Goal: Check status: Check status

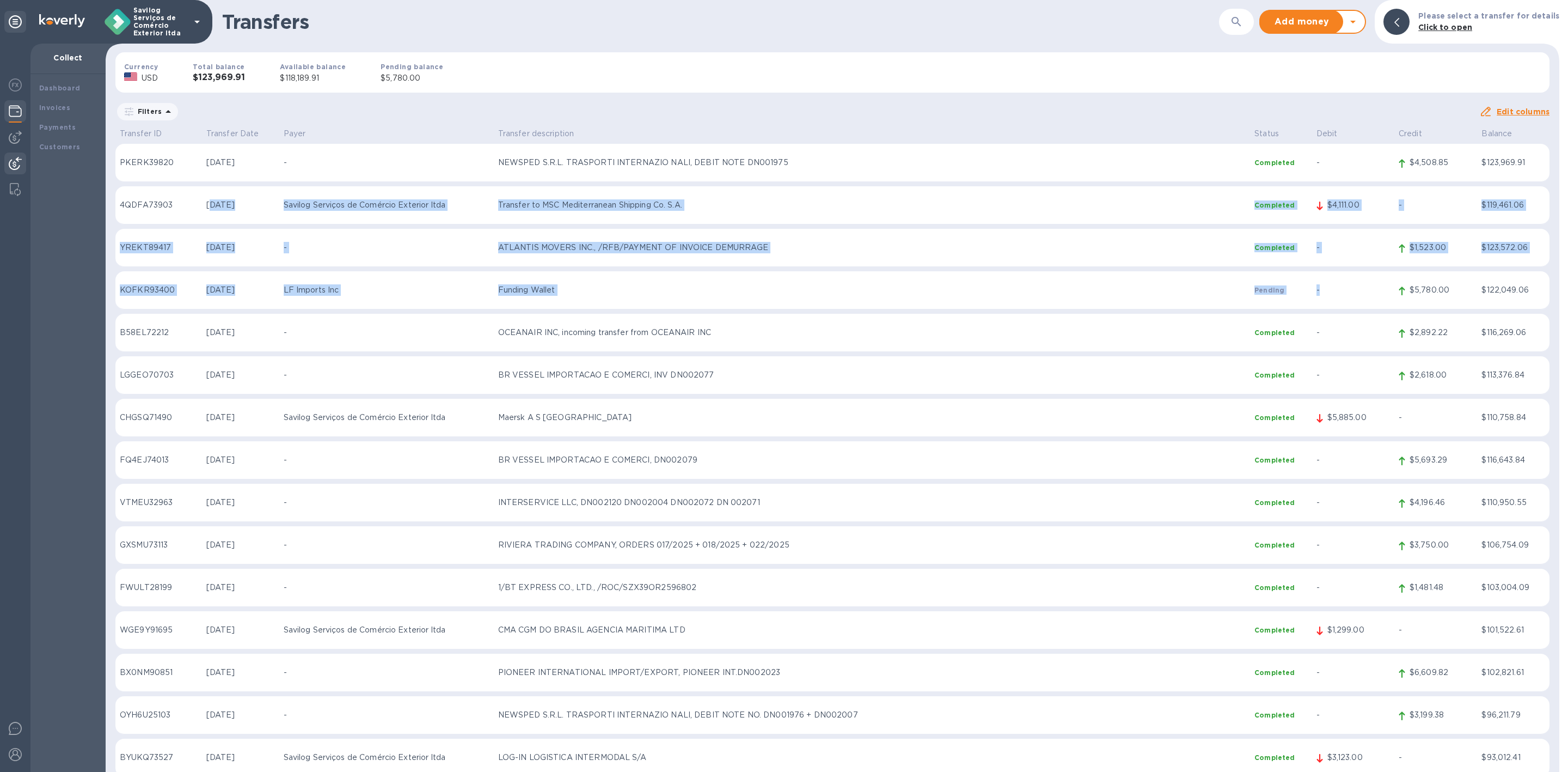
drag, startPoint x: 1359, startPoint y: 283, endPoint x: 209, endPoint y: 197, distance: 1153.2
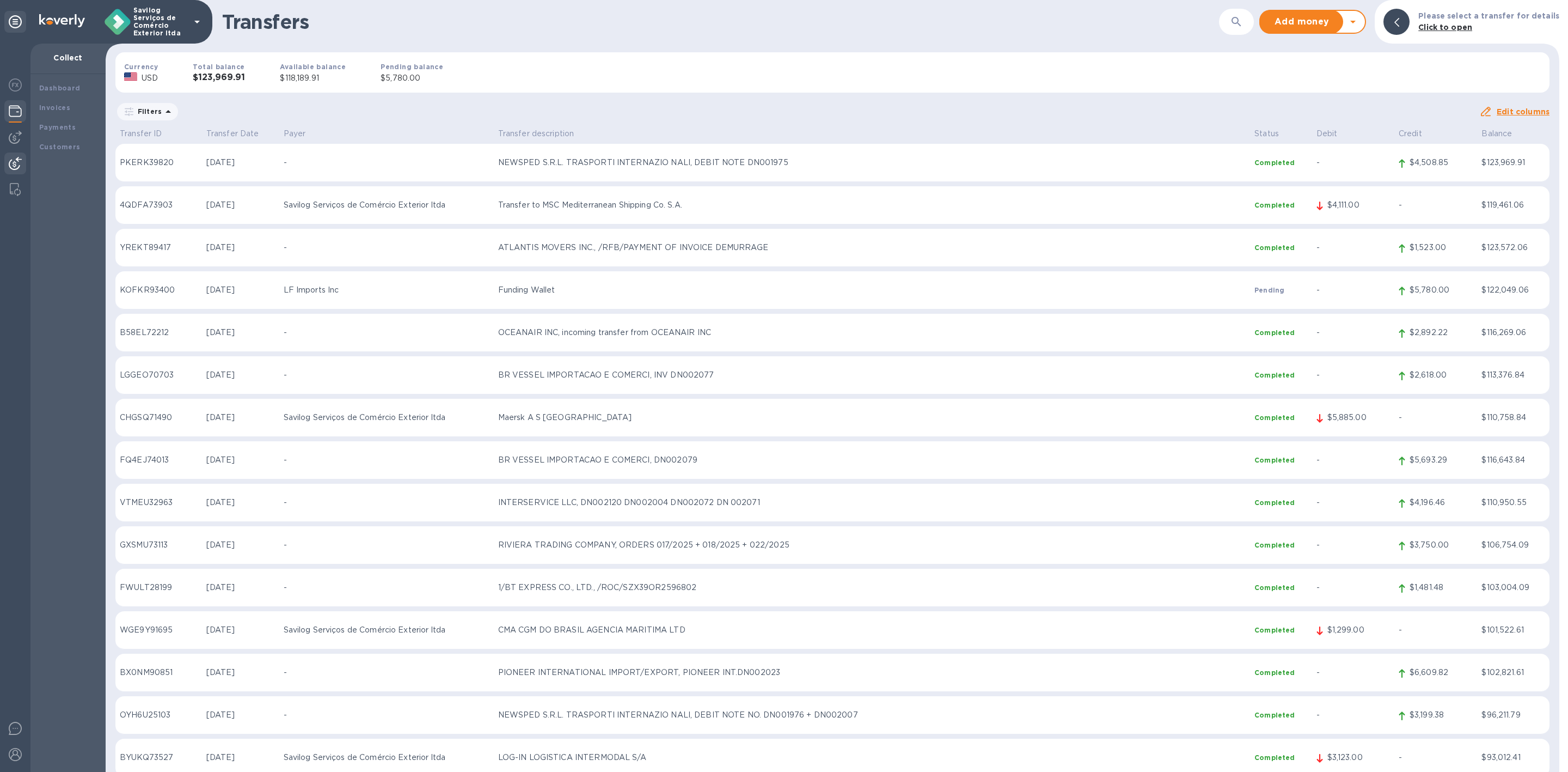
click at [695, 7] on div "Transfers ​ Add money Withdraw money Please select a transfer for details Click…" at bounding box center [832, 21] width 1454 height 44
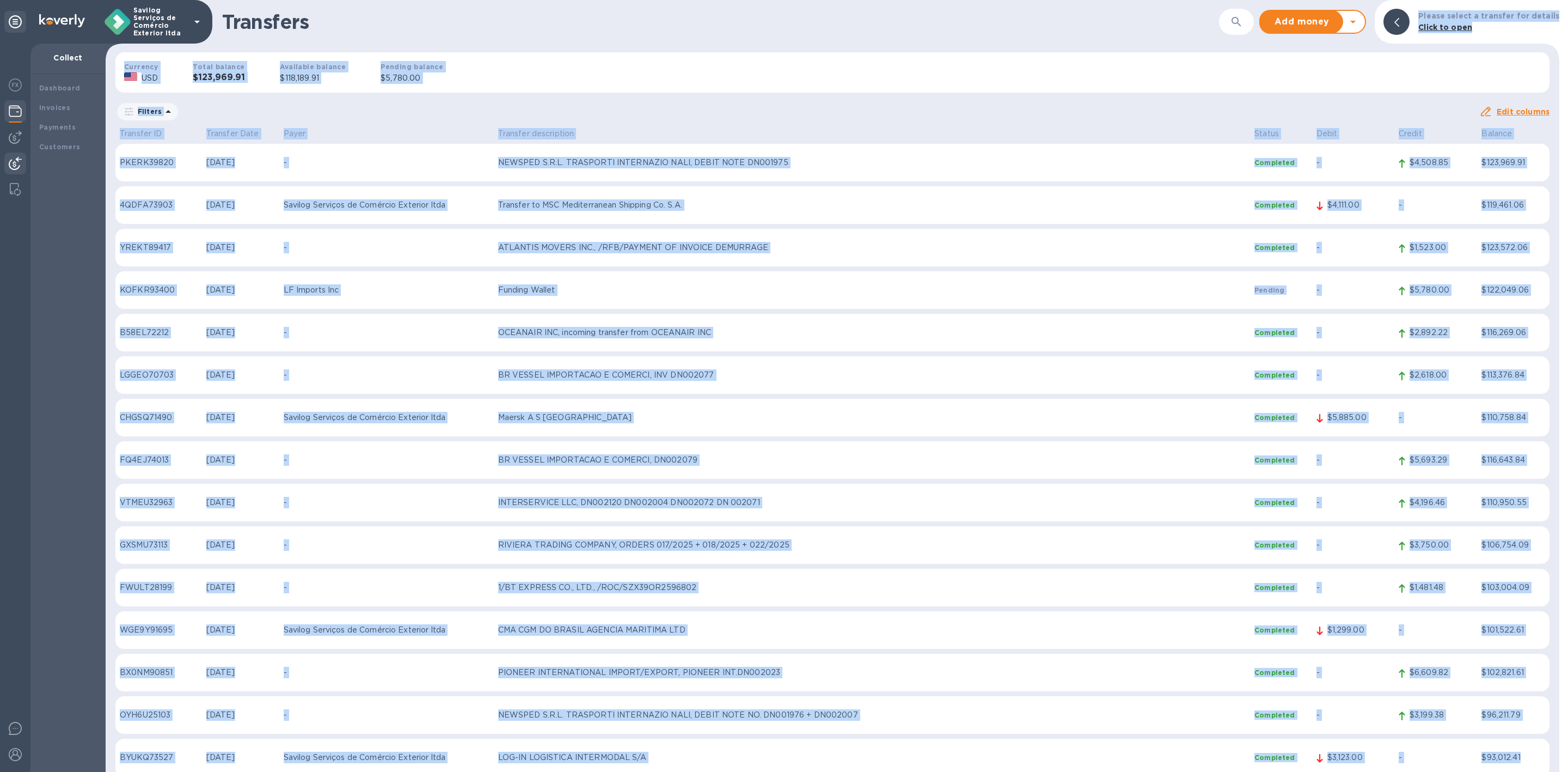
drag, startPoint x: 554, startPoint y: 1, endPoint x: 1530, endPoint y: 752, distance: 1231.5
click at [1530, 752] on div "Transfers ​ Add money Withdraw money Please select a transfer for details Click…" at bounding box center [832, 386] width 1454 height 772
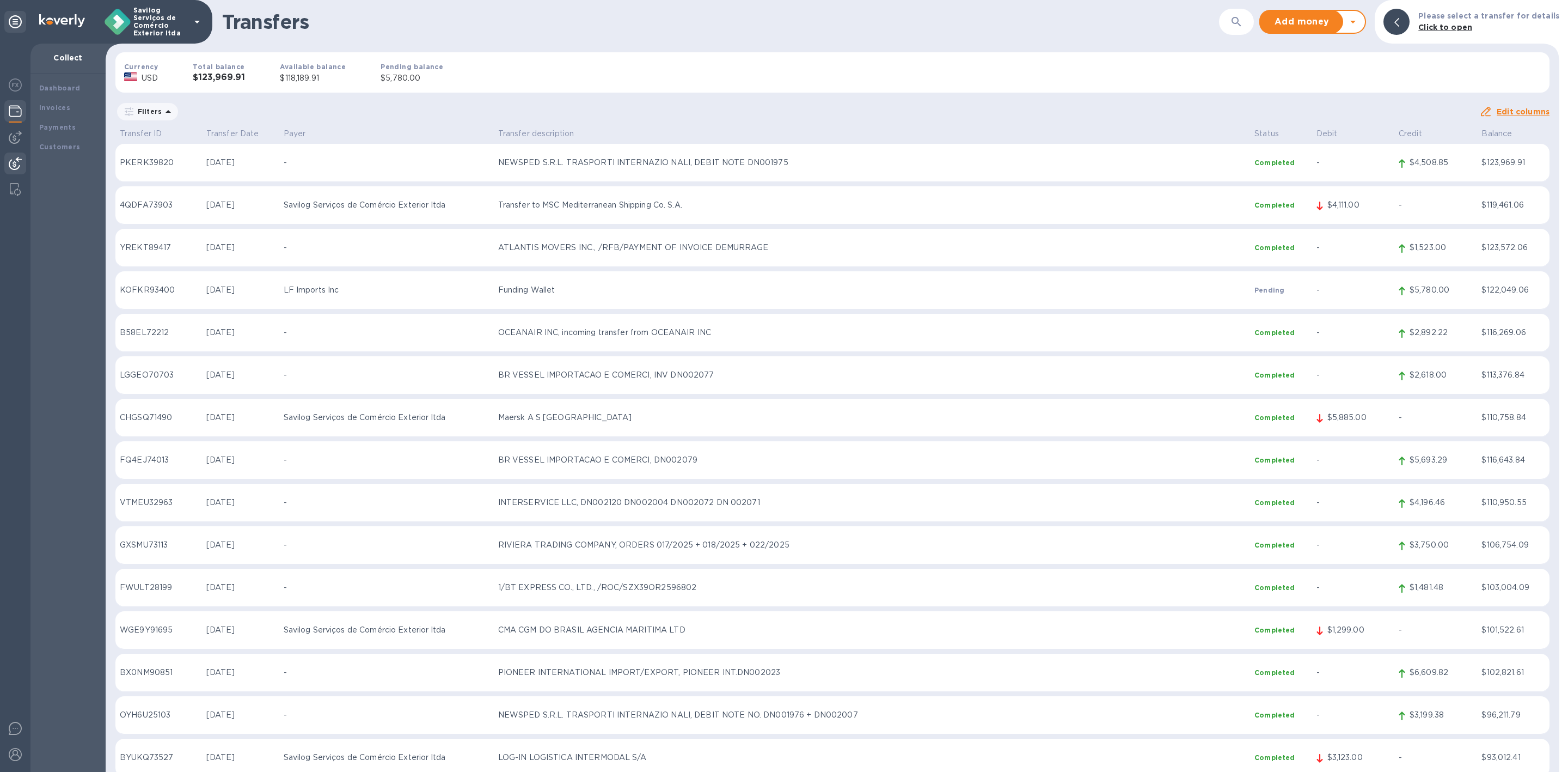
click at [1560, 749] on div at bounding box center [1563, 386] width 9 height 772
drag, startPoint x: 1147, startPoint y: 592, endPoint x: 63, endPoint y: 7, distance: 1231.8
click at [63, 7] on div "Savilog Serviços de Comércio Exterior ltda Collect Dashboard Invoices Payments …" at bounding box center [784, 386] width 1568 height 772
click at [577, 28] on h1 "Transfers" at bounding box center [720, 21] width 996 height 22
copy p "$1,523.00"
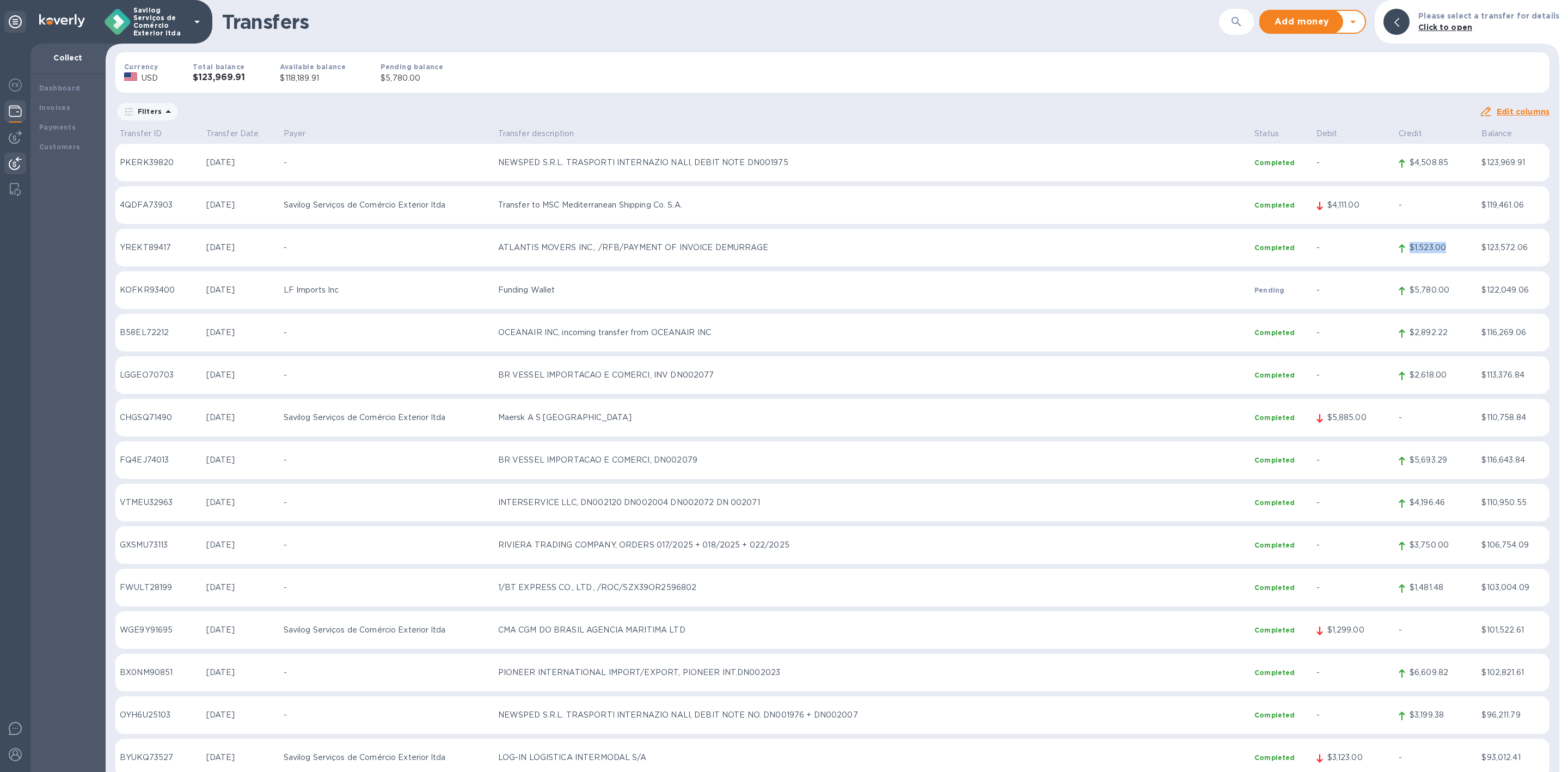
drag, startPoint x: 1407, startPoint y: 244, endPoint x: 1440, endPoint y: 245, distance: 33.0
click at [1440, 245] on p "$1,523.00" at bounding box center [1441, 247] width 64 height 12
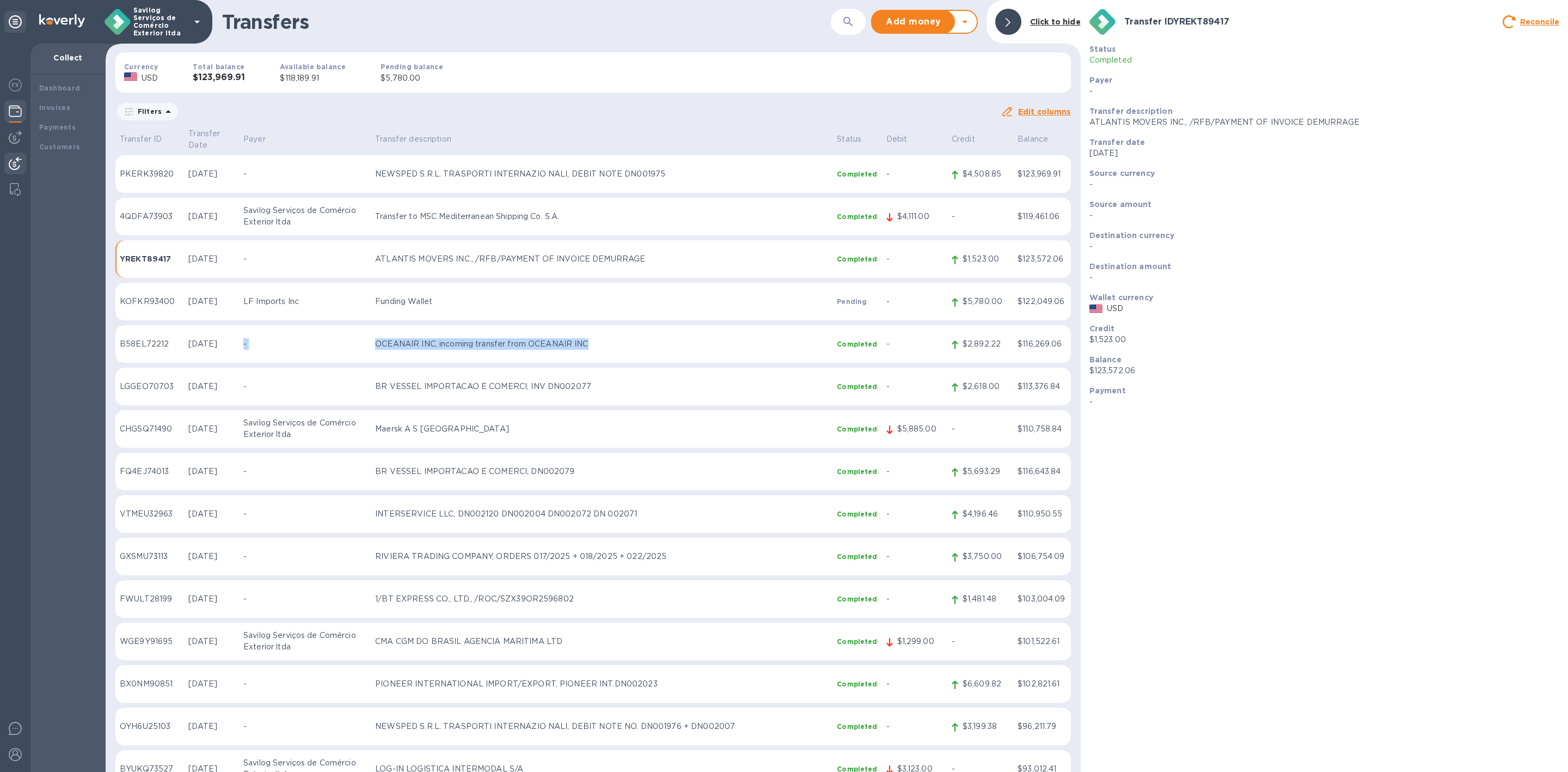
drag, startPoint x: 631, startPoint y: 350, endPoint x: 255, endPoint y: 338, distance: 376.2
click at [255, 346] on tr "B58EL72212 [DATE] - OCEANAIR INC, incoming transfer from OCEANAIR INC Completed…" at bounding box center [593, 344] width 955 height 38
copy p "DN002077"
drag, startPoint x: 598, startPoint y: 376, endPoint x: 559, endPoint y: 376, distance: 39.0
click at [559, 381] on p "BR VESSEL IMPORTACAO E COMERCI, INV DN002077" at bounding box center [602, 387] width 453 height 12
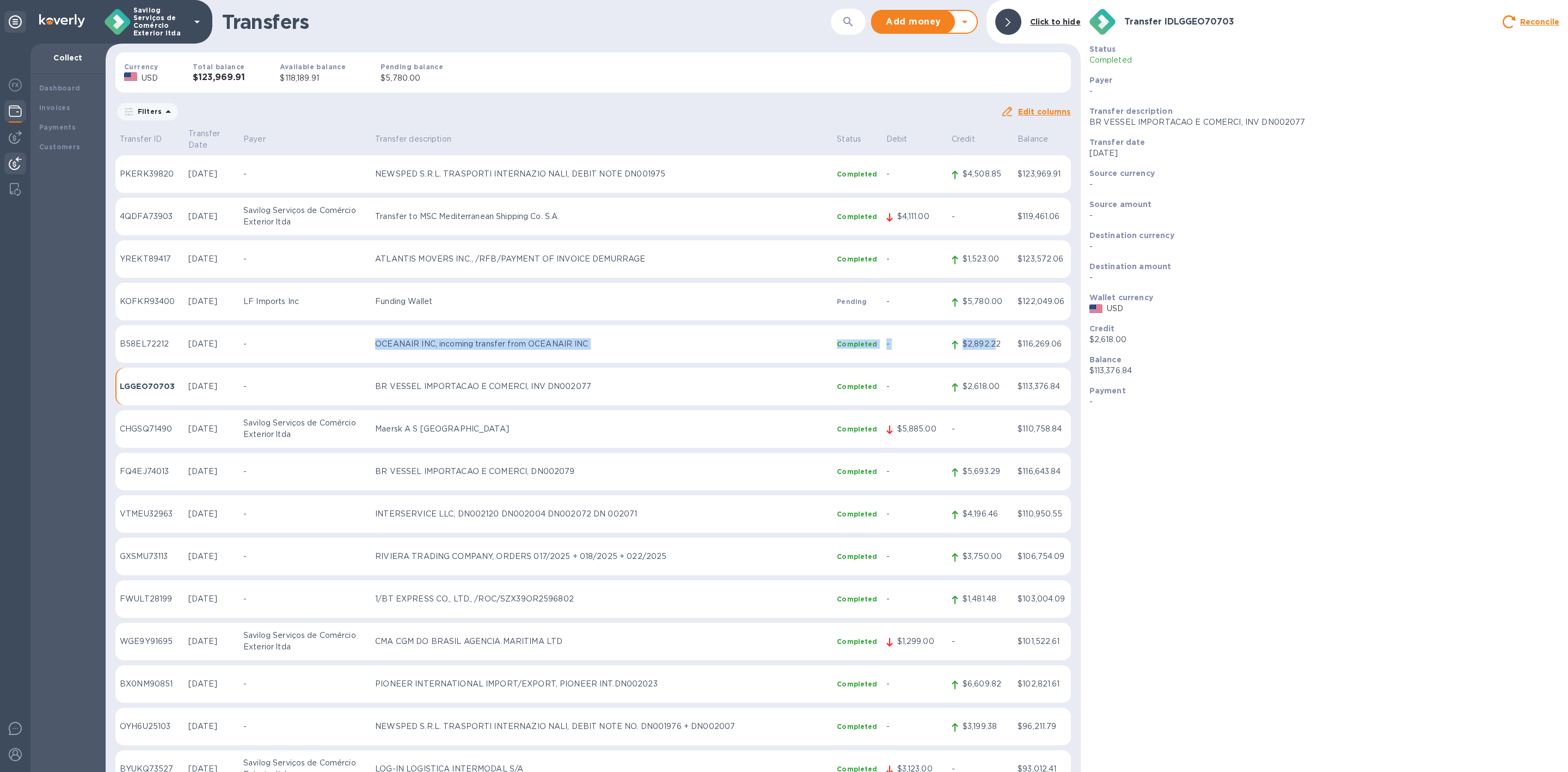
drag, startPoint x: 991, startPoint y: 329, endPoint x: 777, endPoint y: 2, distance: 390.8
click at [301, 325] on tr "B58EL72212 [DATE] - OCEANAIR INC, incoming transfer from OCEANAIR INC Completed…" at bounding box center [593, 344] width 955 height 38
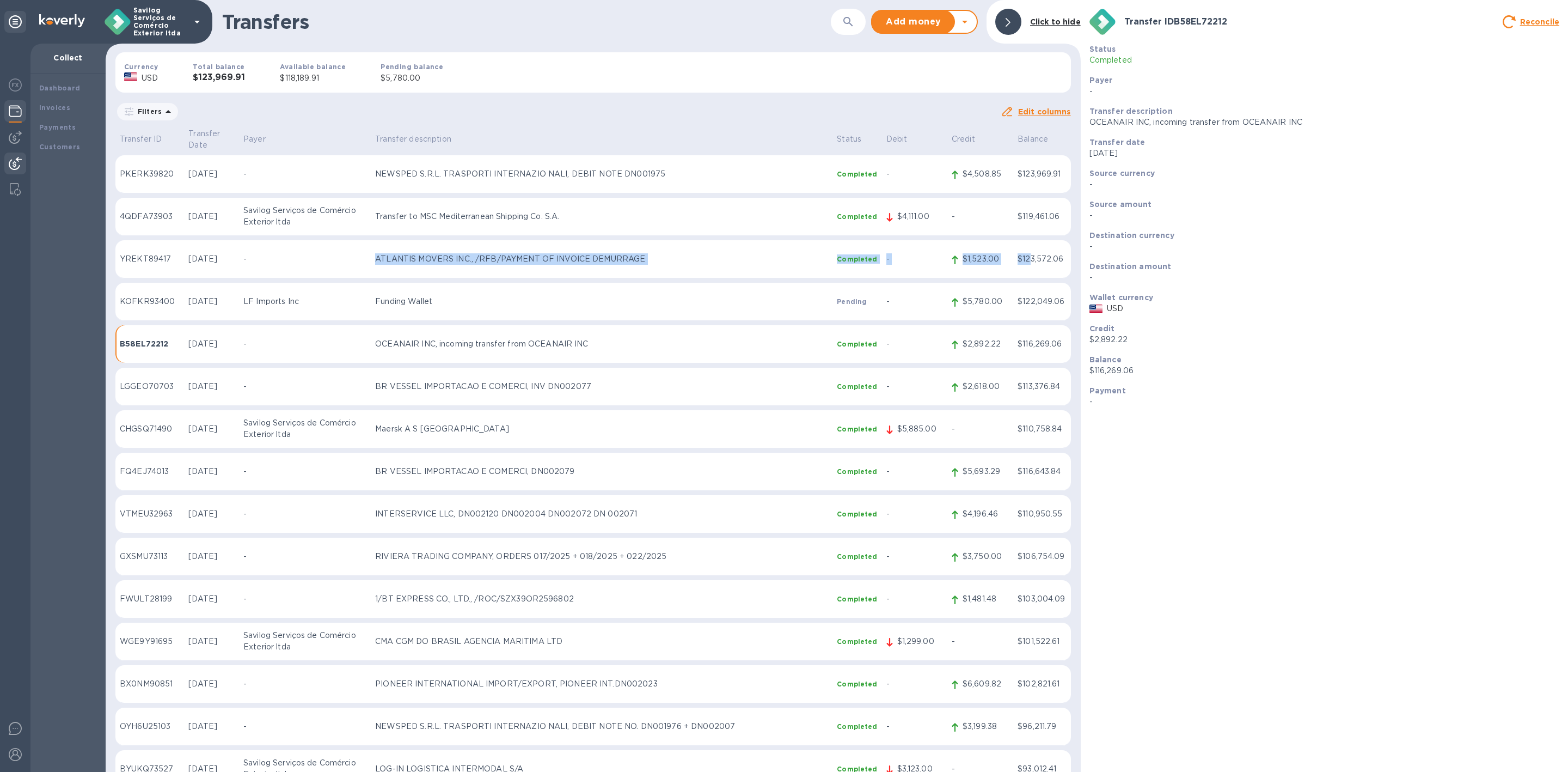
drag, startPoint x: 388, startPoint y: 245, endPoint x: 1024, endPoint y: 242, distance: 636.0
click at [1024, 242] on tr "YREKT89417 [DATE] - ATLANTIS MOVERS INC., /RFB/PAYMENT OF INVOICE DEMURRAGE Com…" at bounding box center [593, 259] width 955 height 38
